Goal: Task Accomplishment & Management: Manage account settings

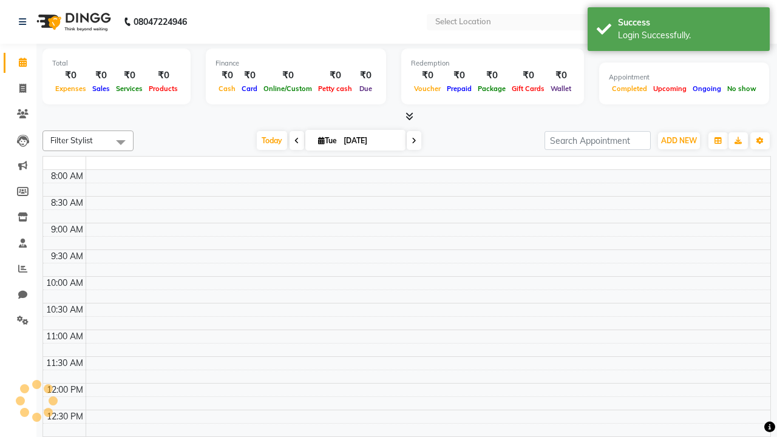
select select "en"
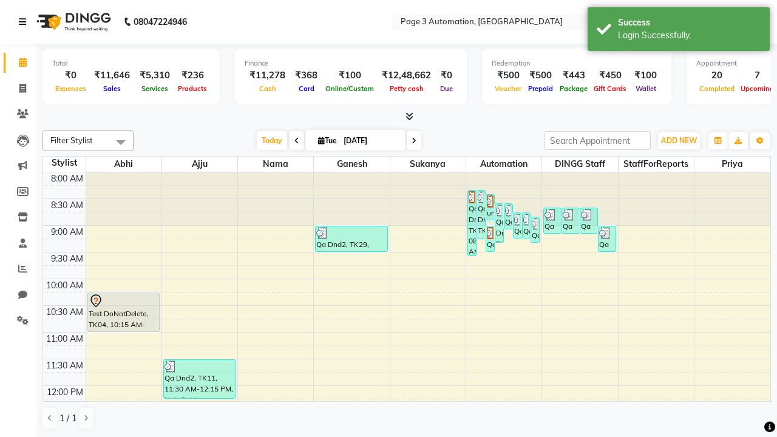
click at [25, 22] on icon at bounding box center [22, 22] width 7 height 8
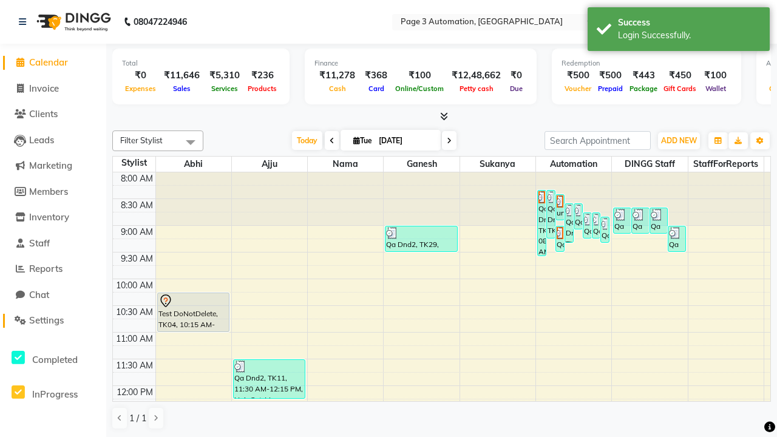
click at [53, 320] on span "Settings" at bounding box center [46, 320] width 35 height 12
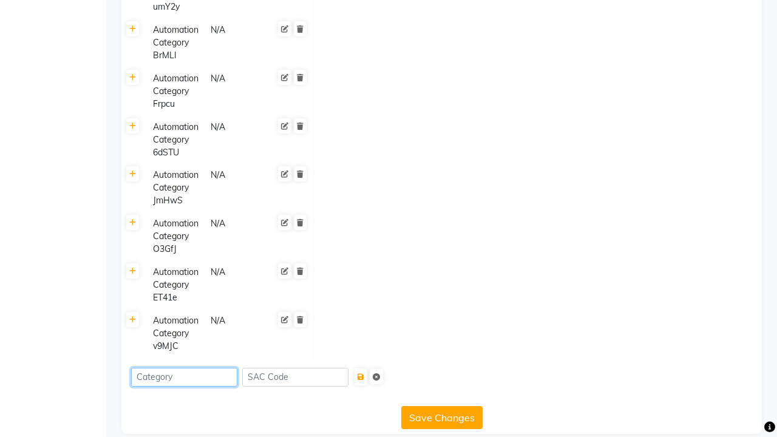
type input "Automation Category 7c7tX"
click at [364, 373] on icon "submit" at bounding box center [360, 376] width 7 height 7
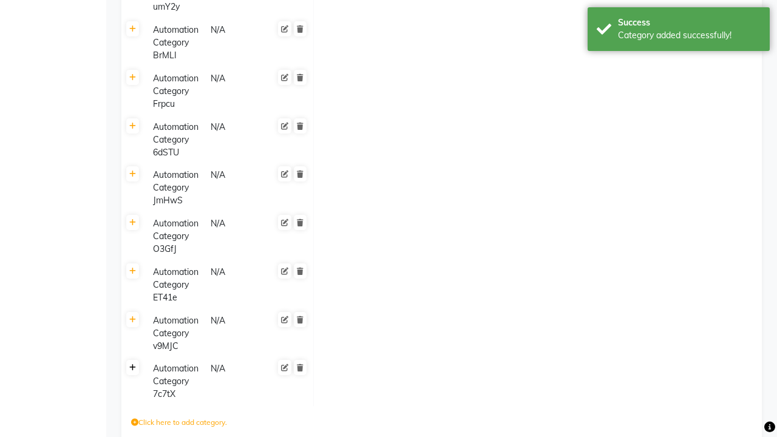
click at [678, 31] on div "Category added successfully!" at bounding box center [689, 35] width 143 height 13
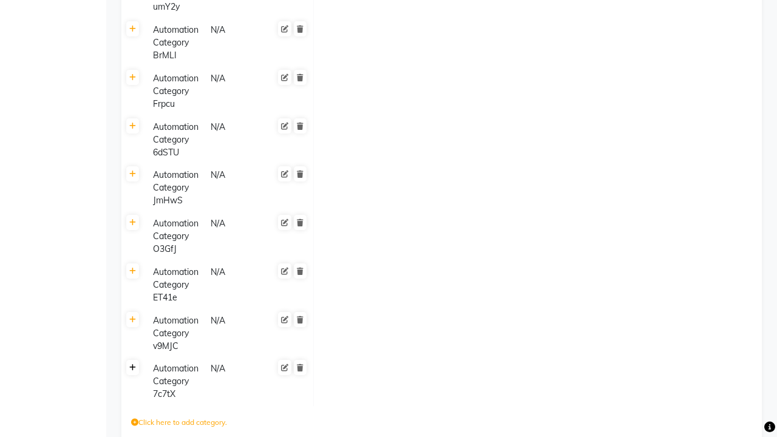
click at [132, 364] on icon at bounding box center [132, 367] width 7 height 7
click at [325, 369] on icon at bounding box center [325, 372] width 7 height 7
type input "1000"
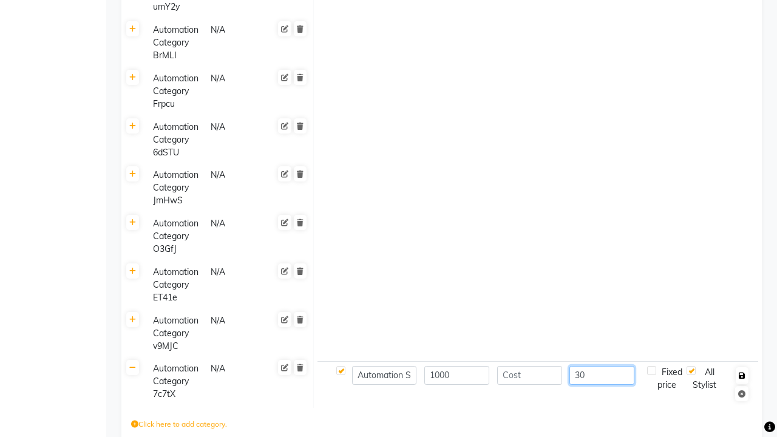
type input "30"
click at [741, 372] on icon "button" at bounding box center [741, 375] width 7 height 7
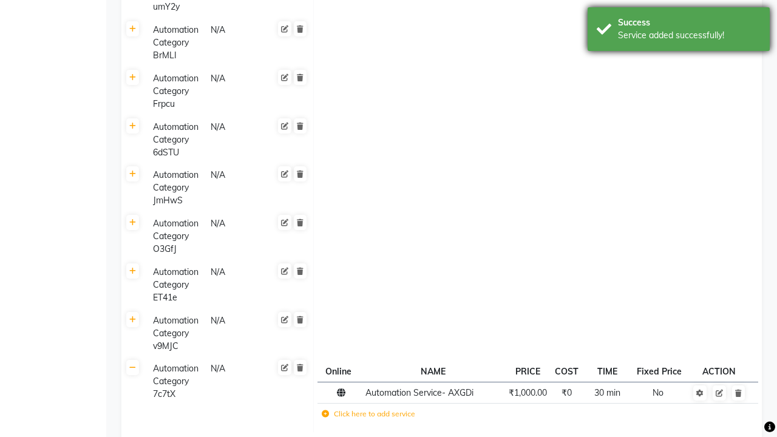
click at [678, 31] on div "Service added successfully!" at bounding box center [689, 35] width 143 height 13
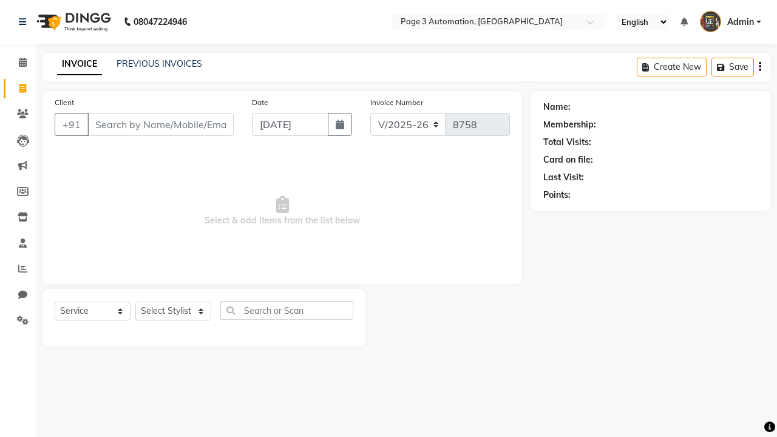
select select "2774"
select select "service"
select select "711"
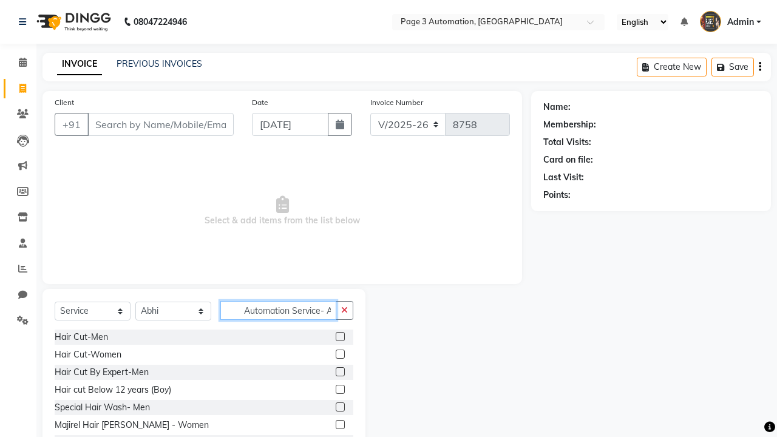
scroll to position [0, 4]
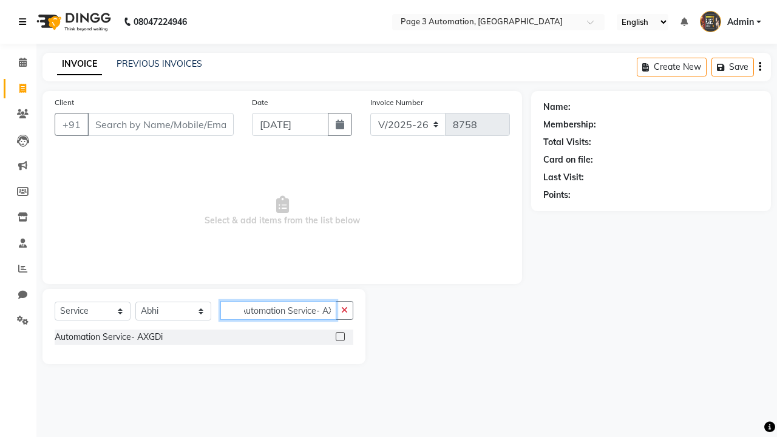
type input "Automation Service- AXGDi"
click at [25, 22] on icon at bounding box center [22, 22] width 7 height 8
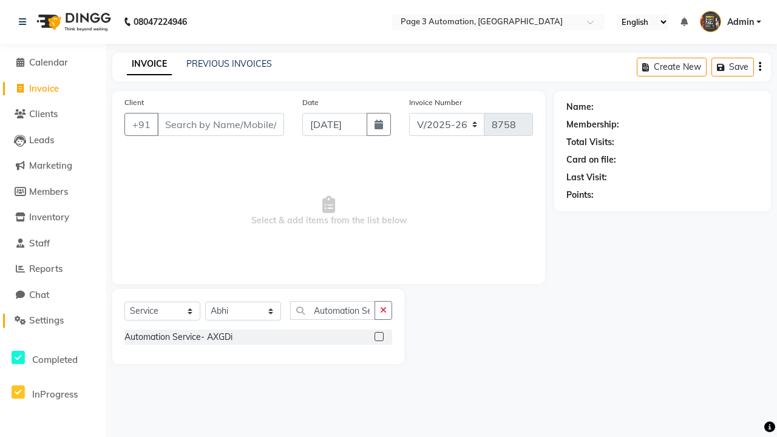
click at [53, 320] on span "Settings" at bounding box center [46, 320] width 35 height 12
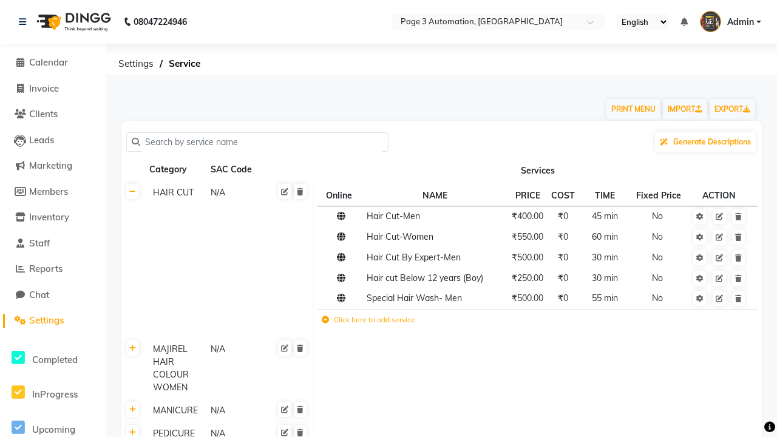
scroll to position [5832, 0]
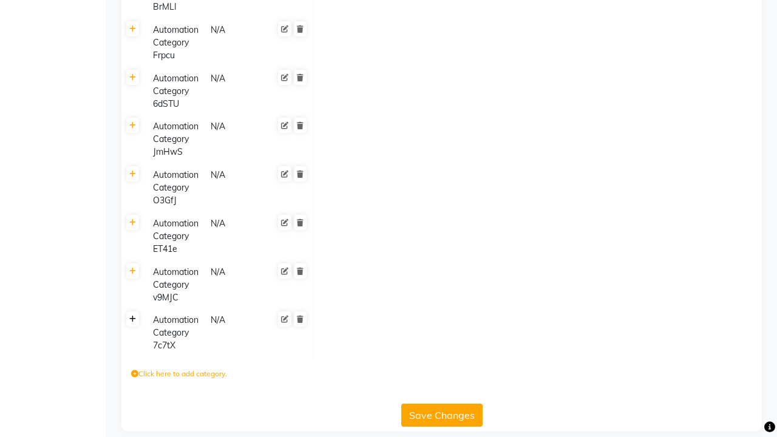
click at [132, 315] on icon at bounding box center [132, 318] width 7 height 7
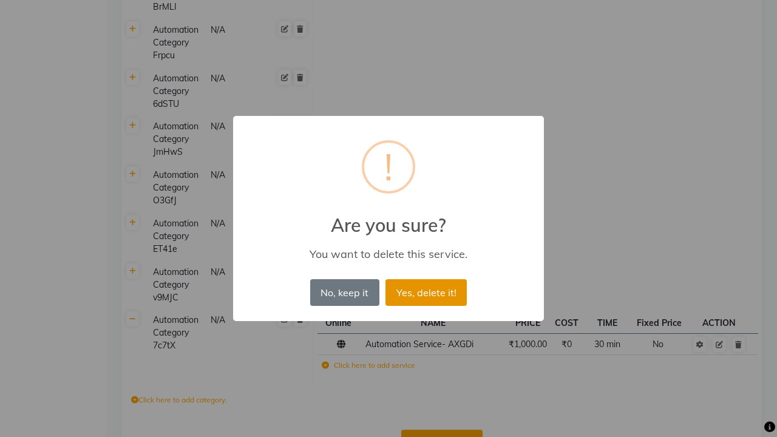
click at [426, 292] on button "Yes, delete it!" at bounding box center [425, 292] width 81 height 27
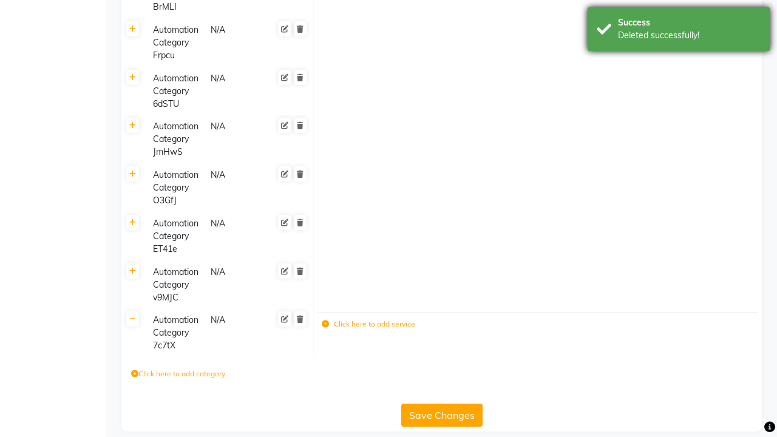
click at [678, 31] on div "Deleted successfully!" at bounding box center [689, 35] width 143 height 13
click at [300, 315] on icon at bounding box center [300, 318] width 7 height 7
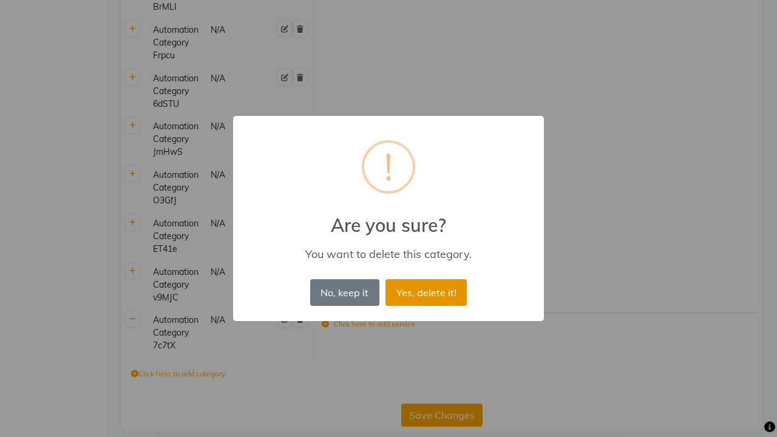
click at [426, 292] on button "Yes, delete it!" at bounding box center [425, 292] width 81 height 27
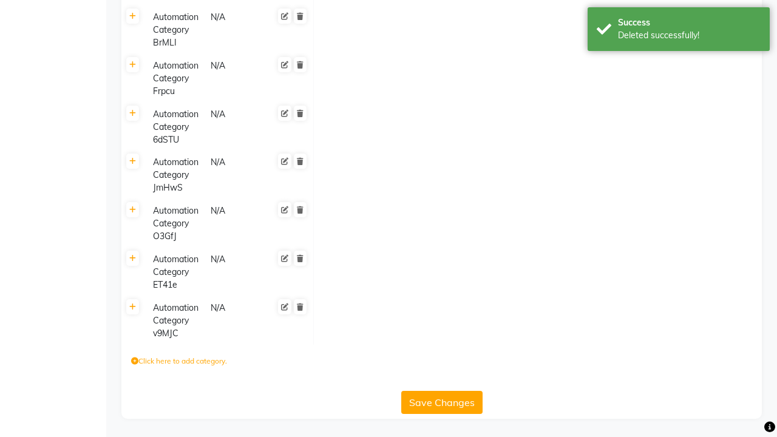
scroll to position [5783, 0]
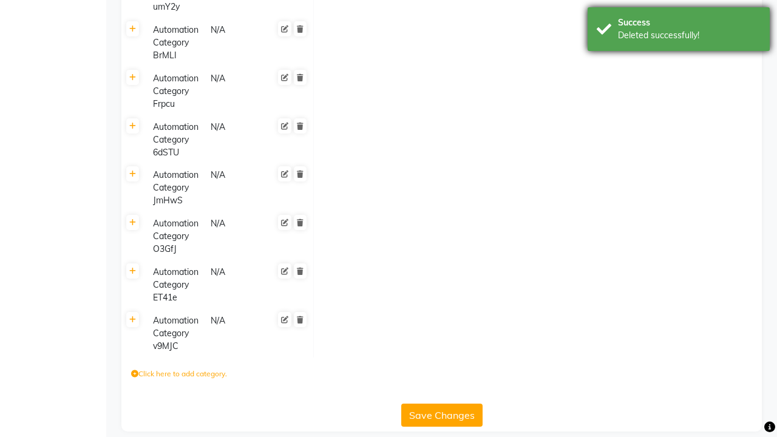
click at [678, 31] on div "Deleted successfully!" at bounding box center [689, 35] width 143 height 13
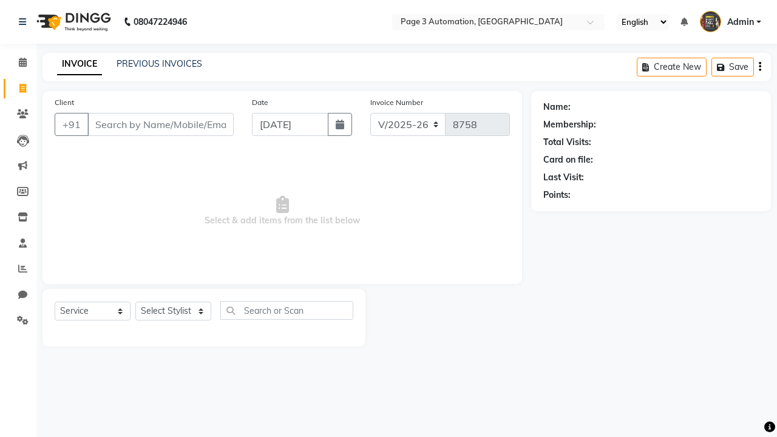
select select "2774"
select select "service"
select select "711"
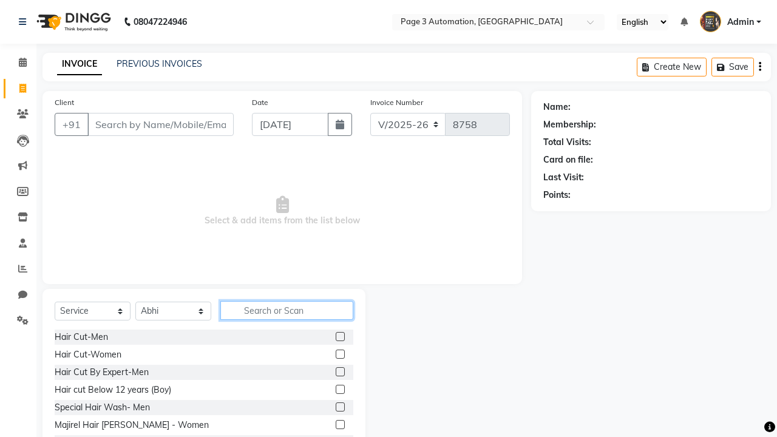
type input "Automation Service- AXGDi"
